Goal: Transaction & Acquisition: Purchase product/service

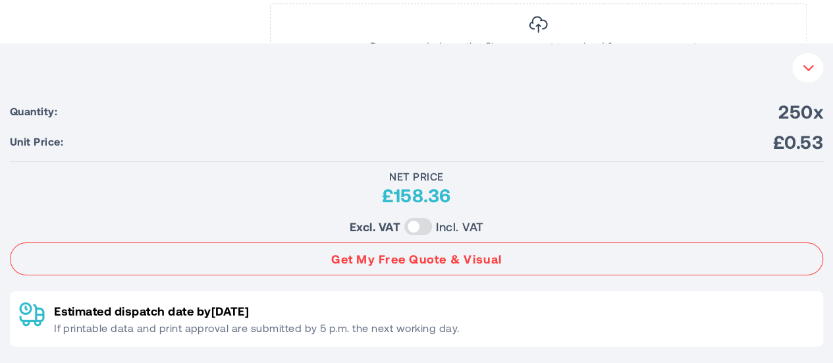
scroll to position [988, 0]
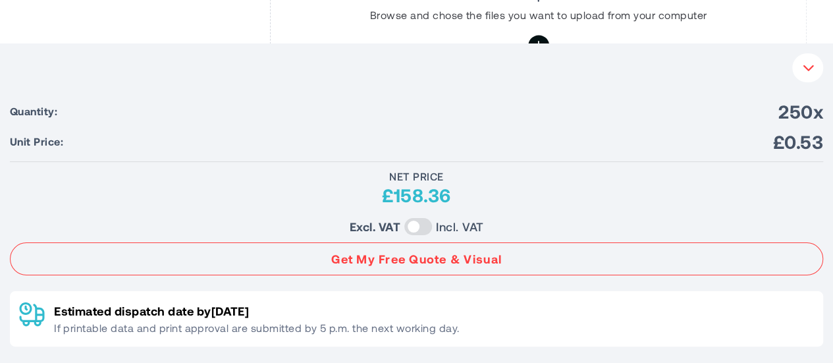
click at [812, 64] on icon "button" at bounding box center [809, 68] width 13 height 12
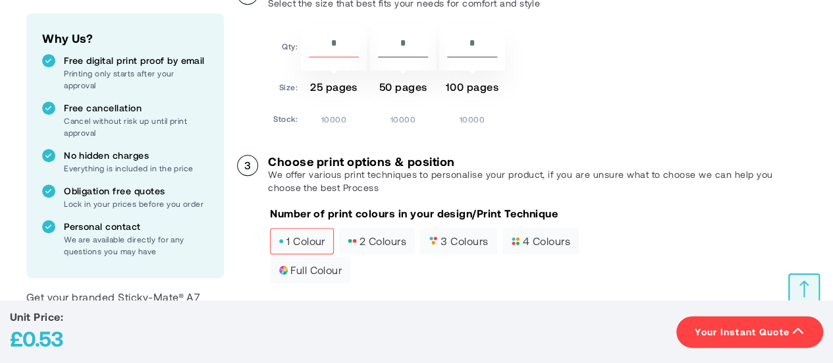
scroll to position [395, 0]
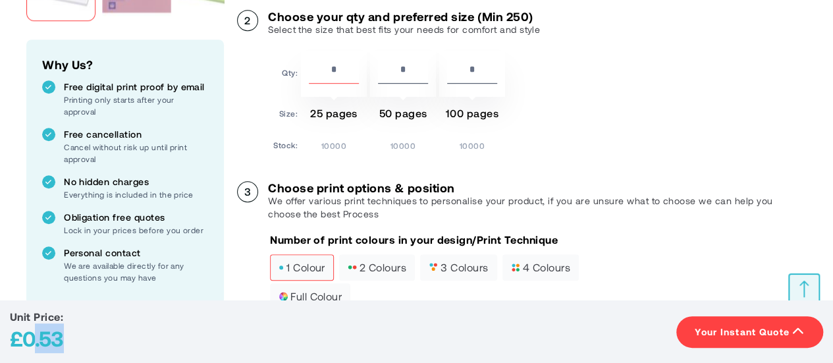
drag, startPoint x: 34, startPoint y: 341, endPoint x: 64, endPoint y: 341, distance: 30.3
click at [64, 341] on div "Unit Price: £0.53 Your Instant Quote" at bounding box center [417, 331] width 814 height 43
click at [107, 342] on div "Unit Price: £0.53 Your Instant Quote" at bounding box center [417, 331] width 814 height 43
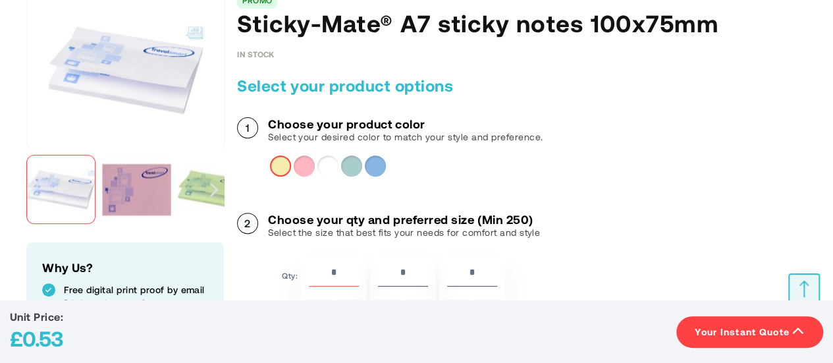
scroll to position [198, 0]
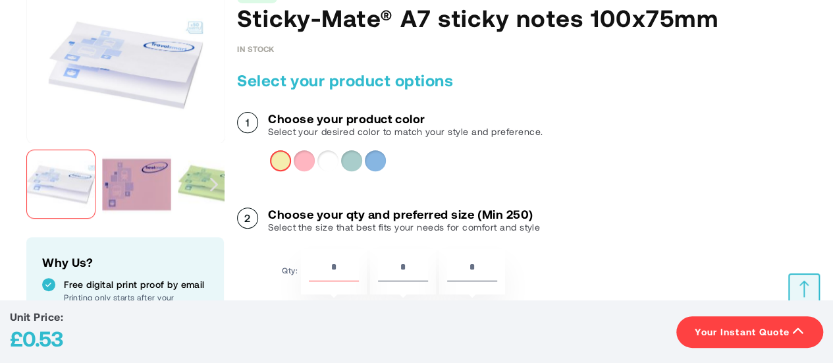
click at [342, 154] on div at bounding box center [535, 160] width 530 height 21
click at [344, 157] on div "Mint" at bounding box center [351, 160] width 21 height 21
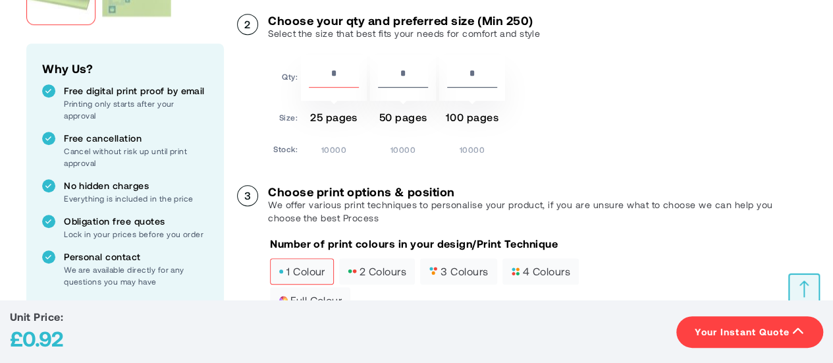
scroll to position [395, 0]
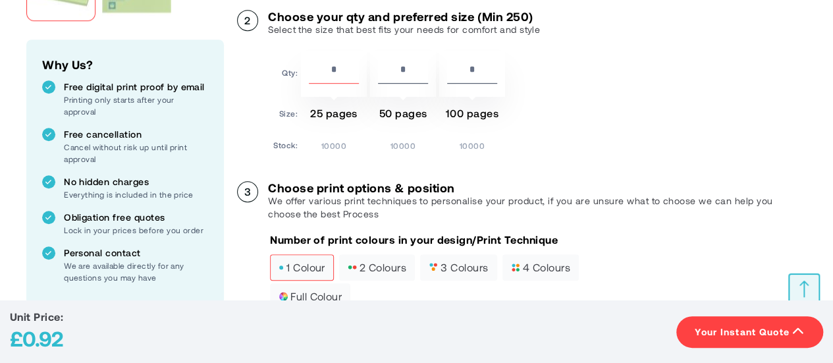
click at [320, 114] on td "25 pages" at bounding box center [334, 116] width 66 height 32
click at [402, 70] on input "*" at bounding box center [403, 72] width 50 height 22
drag, startPoint x: 347, startPoint y: 69, endPoint x: 331, endPoint y: 69, distance: 15.2
click at [331, 69] on input "***" at bounding box center [334, 72] width 50 height 22
type input "*"
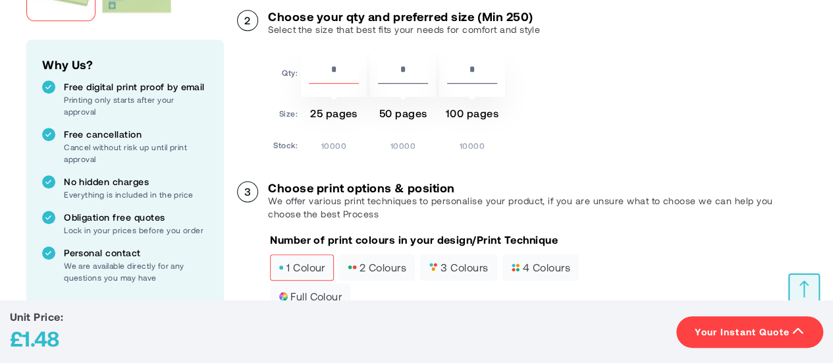
drag, startPoint x: 347, startPoint y: 67, endPoint x: 327, endPoint y: 69, distance: 20.5
click at [327, 69] on input "***" at bounding box center [334, 72] width 50 height 22
type input "***"
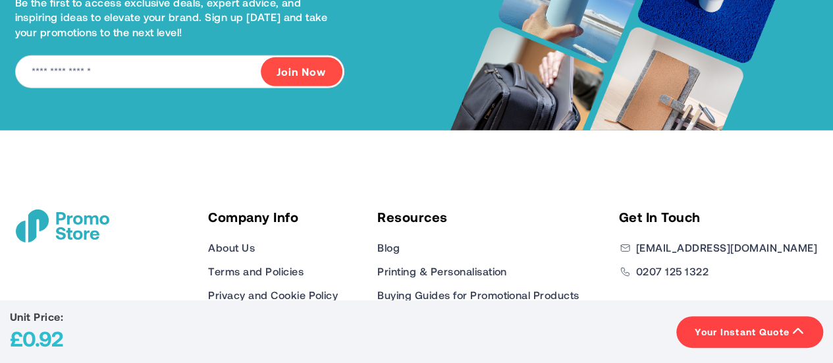
scroll to position [2095, 0]
